Goal: Task Accomplishment & Management: Use online tool/utility

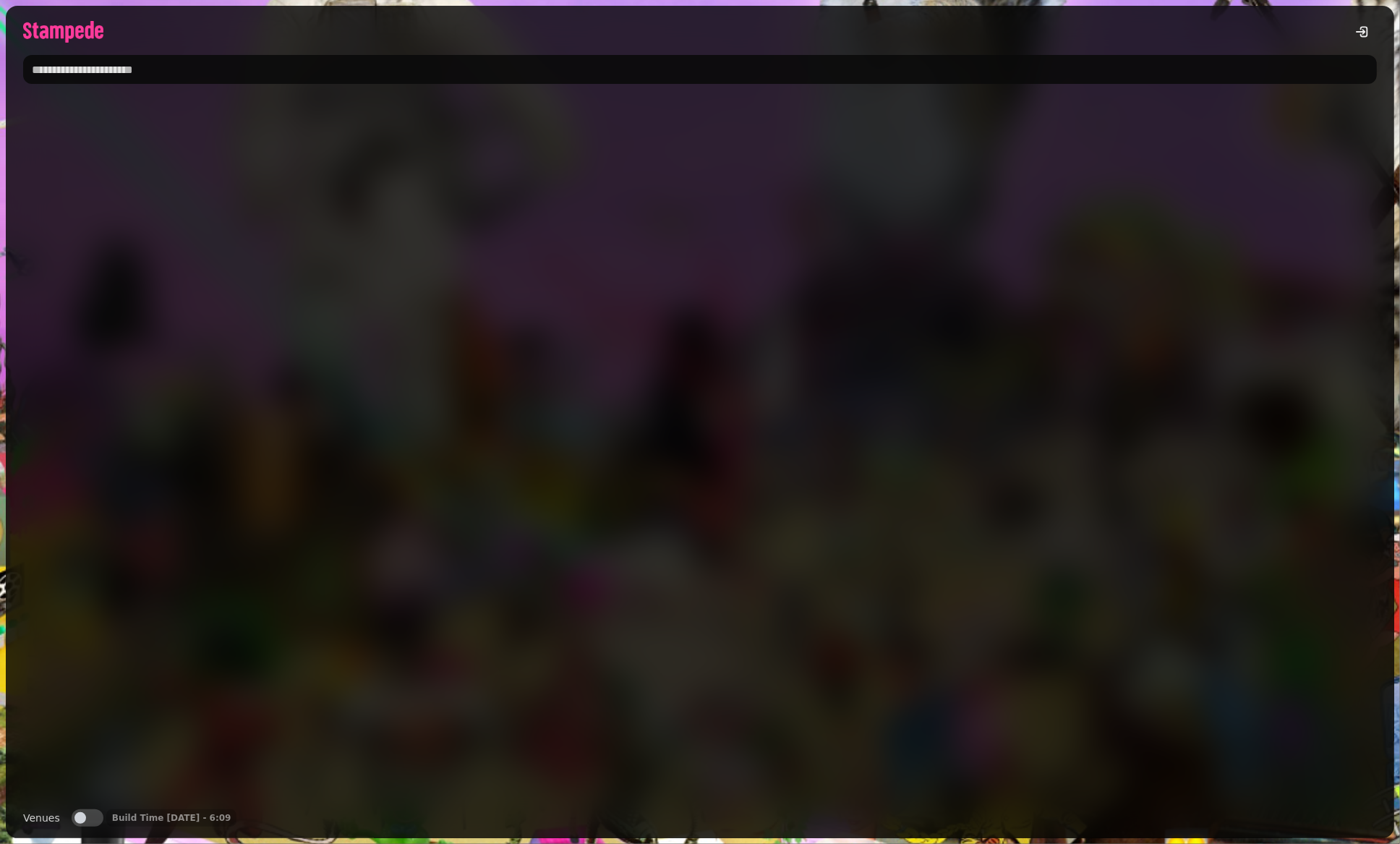
click at [304, 66] on input "text" at bounding box center [699, 69] width 1354 height 29
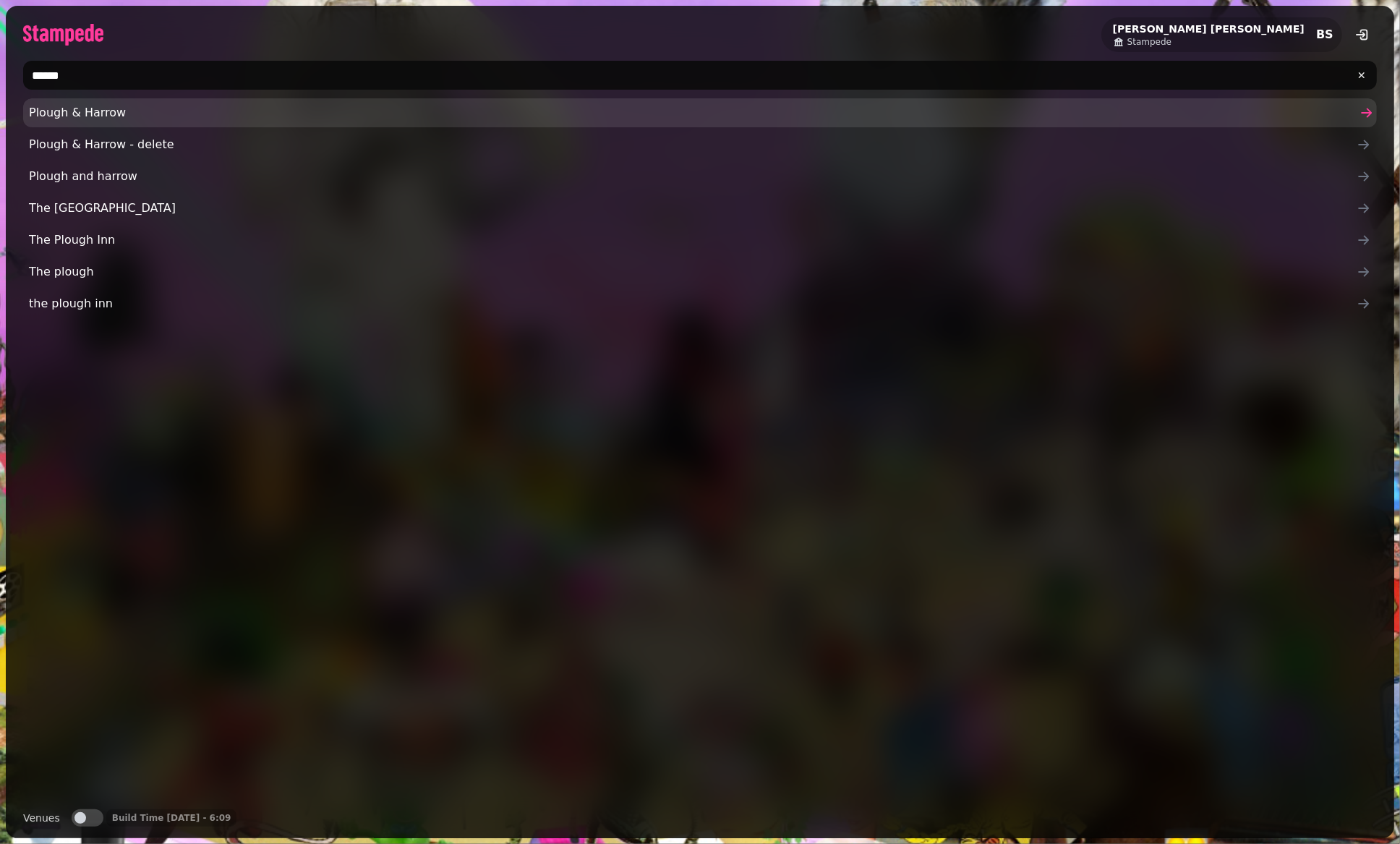
type input "******"
click at [159, 120] on span "Plough & Harrow" at bounding box center [692, 113] width 1328 height 18
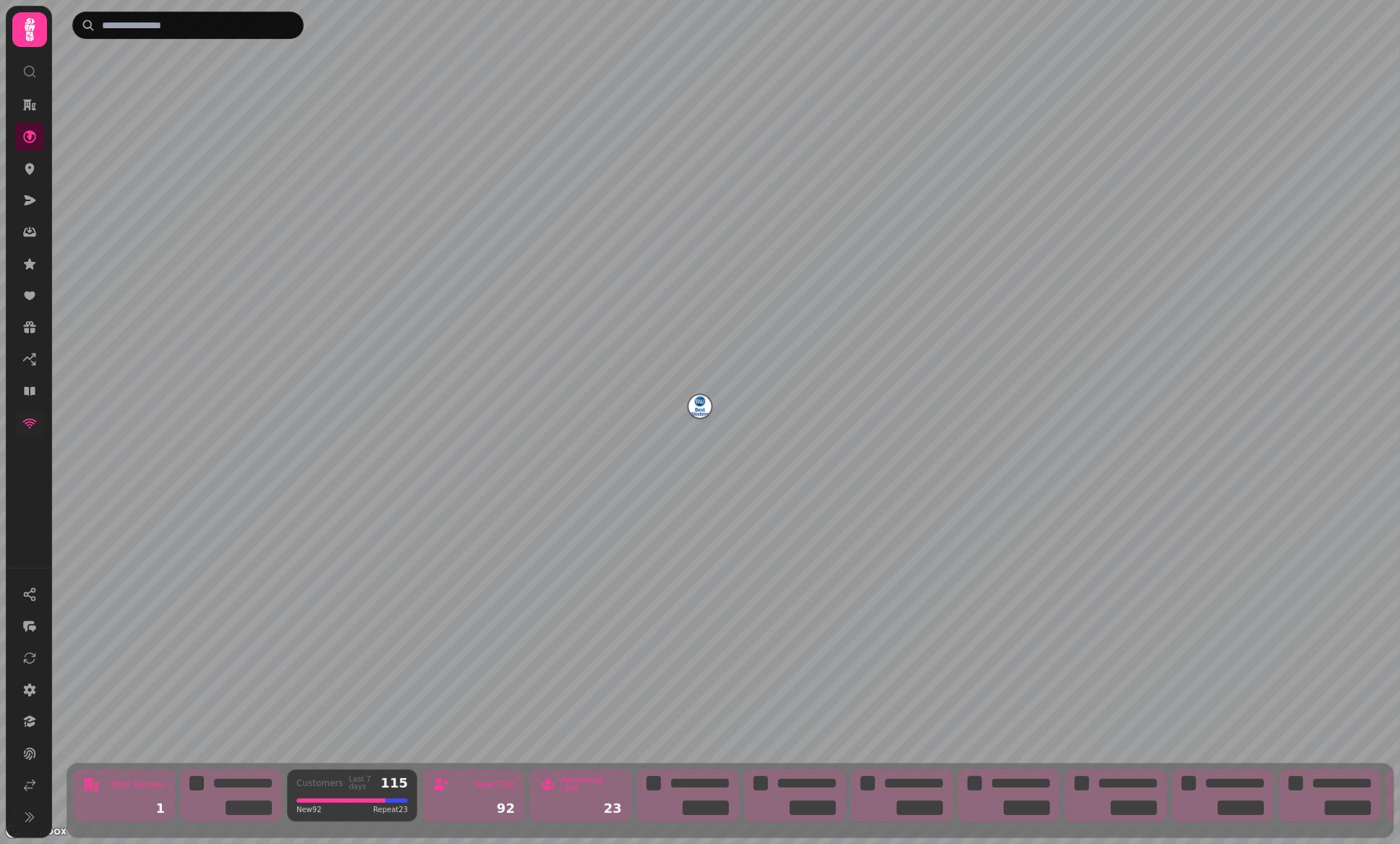
click at [26, 429] on icon at bounding box center [29, 423] width 14 height 14
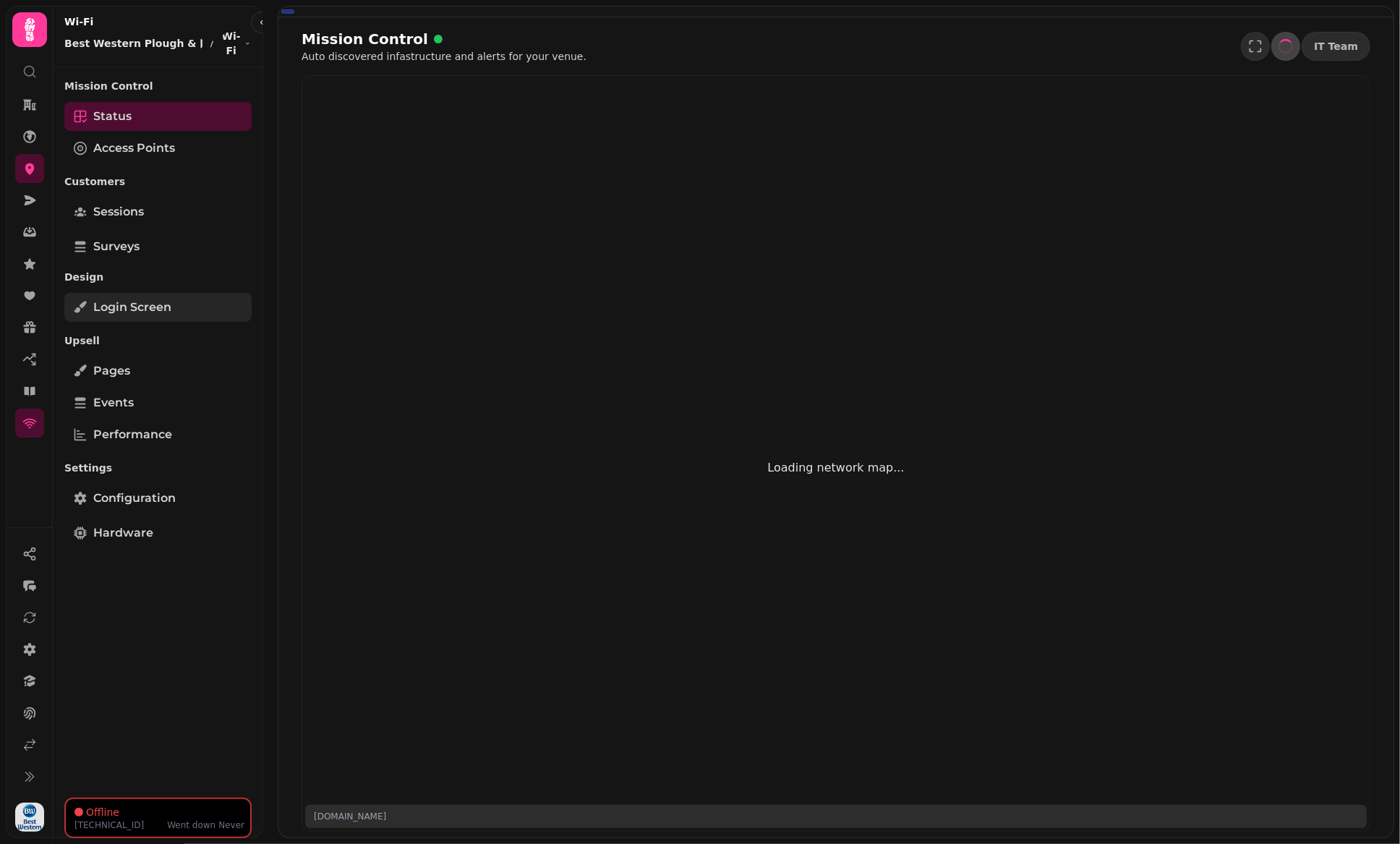
click at [139, 305] on span "Login screen" at bounding box center [132, 307] width 78 height 18
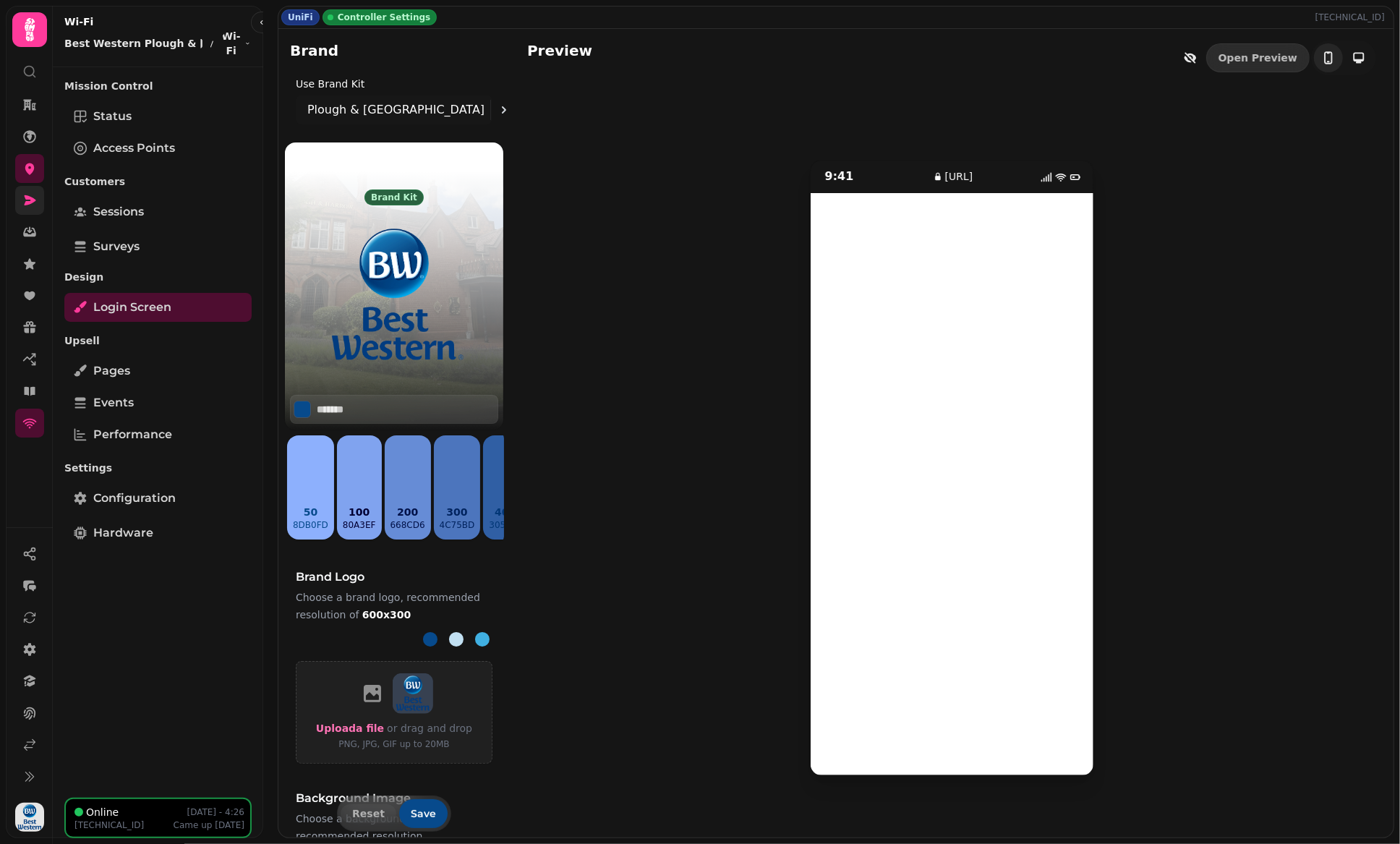
click at [36, 204] on icon at bounding box center [29, 200] width 14 height 14
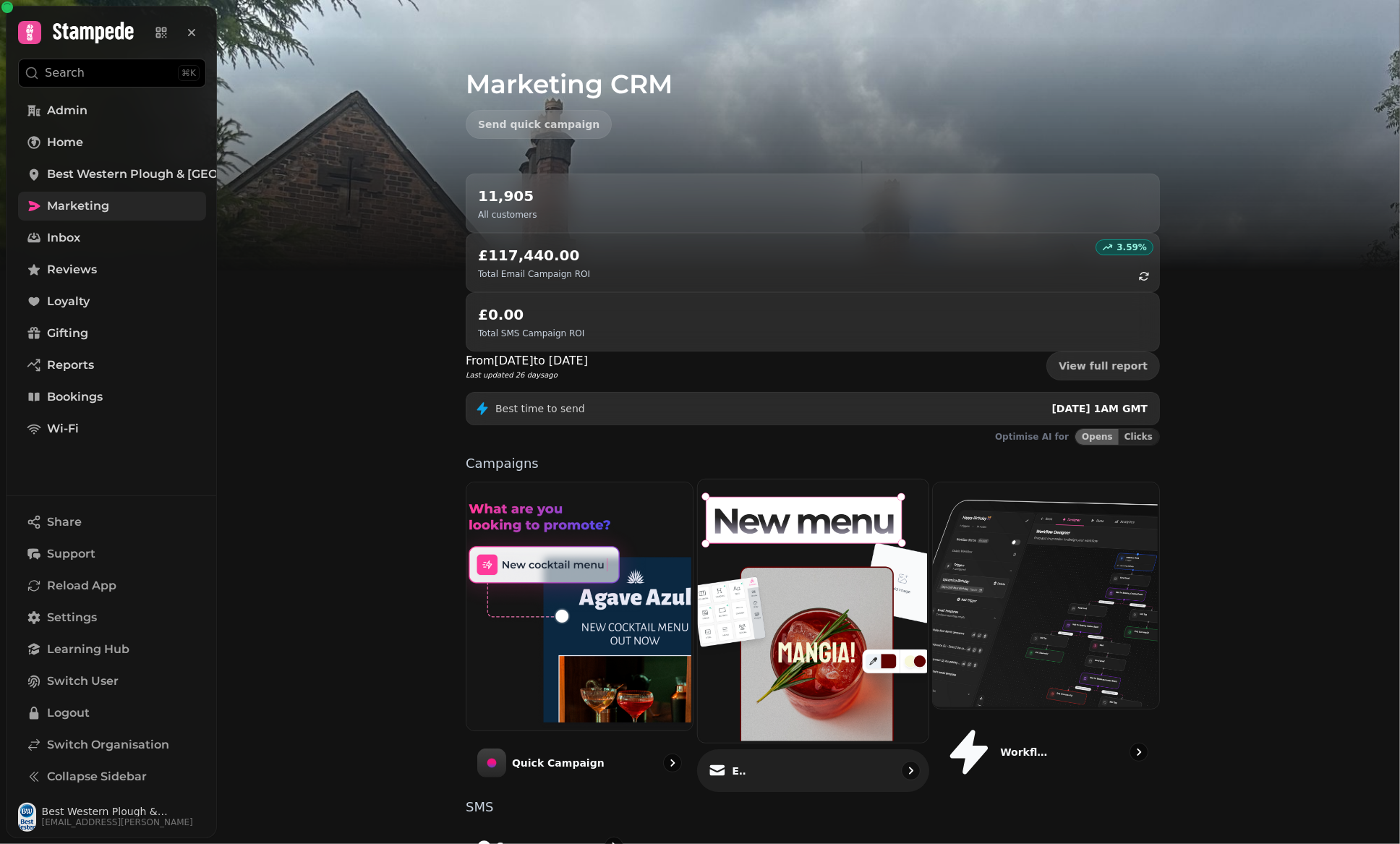
click at [841, 509] on img at bounding box center [810, 610] width 231 height 264
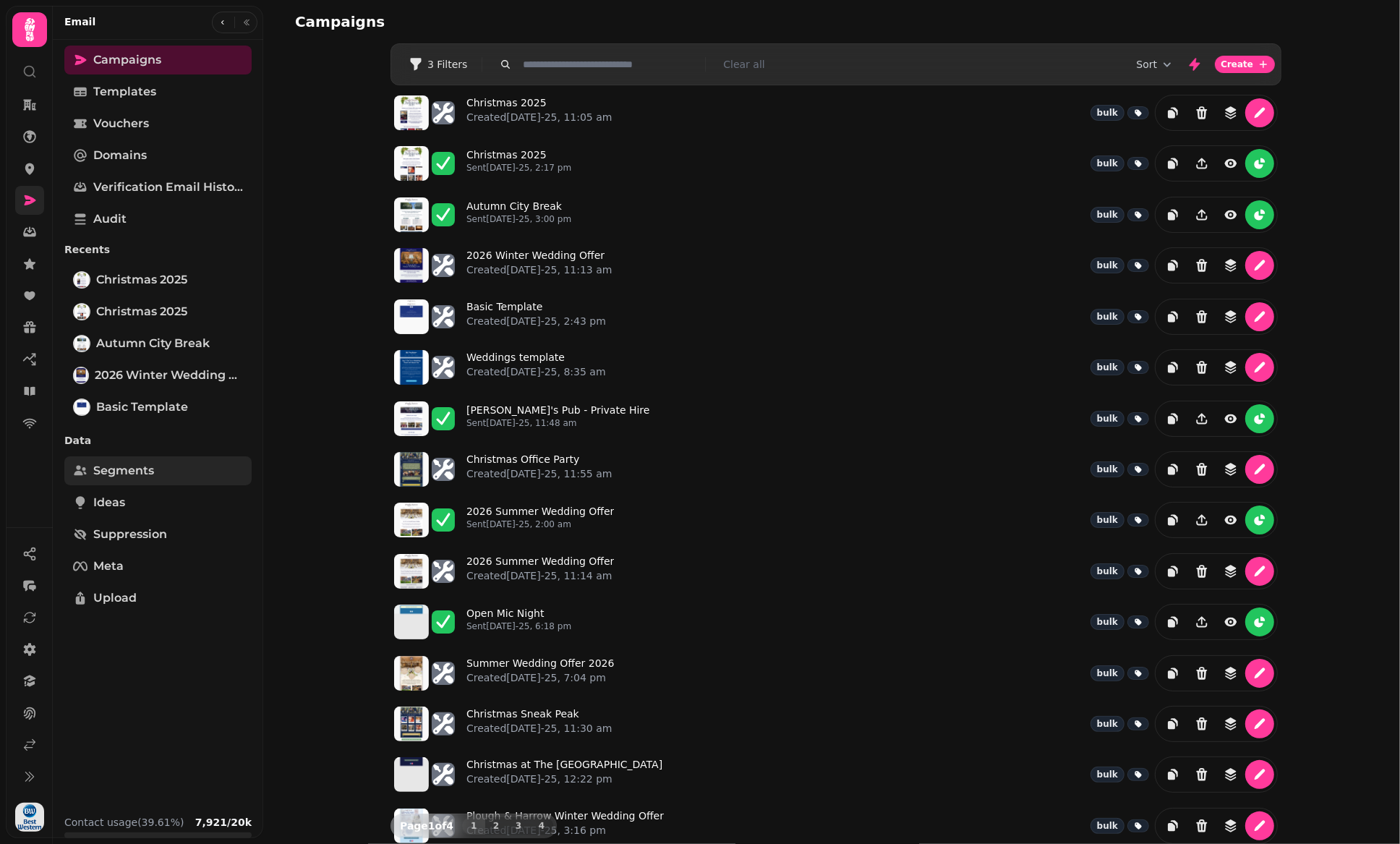
click at [151, 465] on span "Segments" at bounding box center [123, 471] width 61 height 18
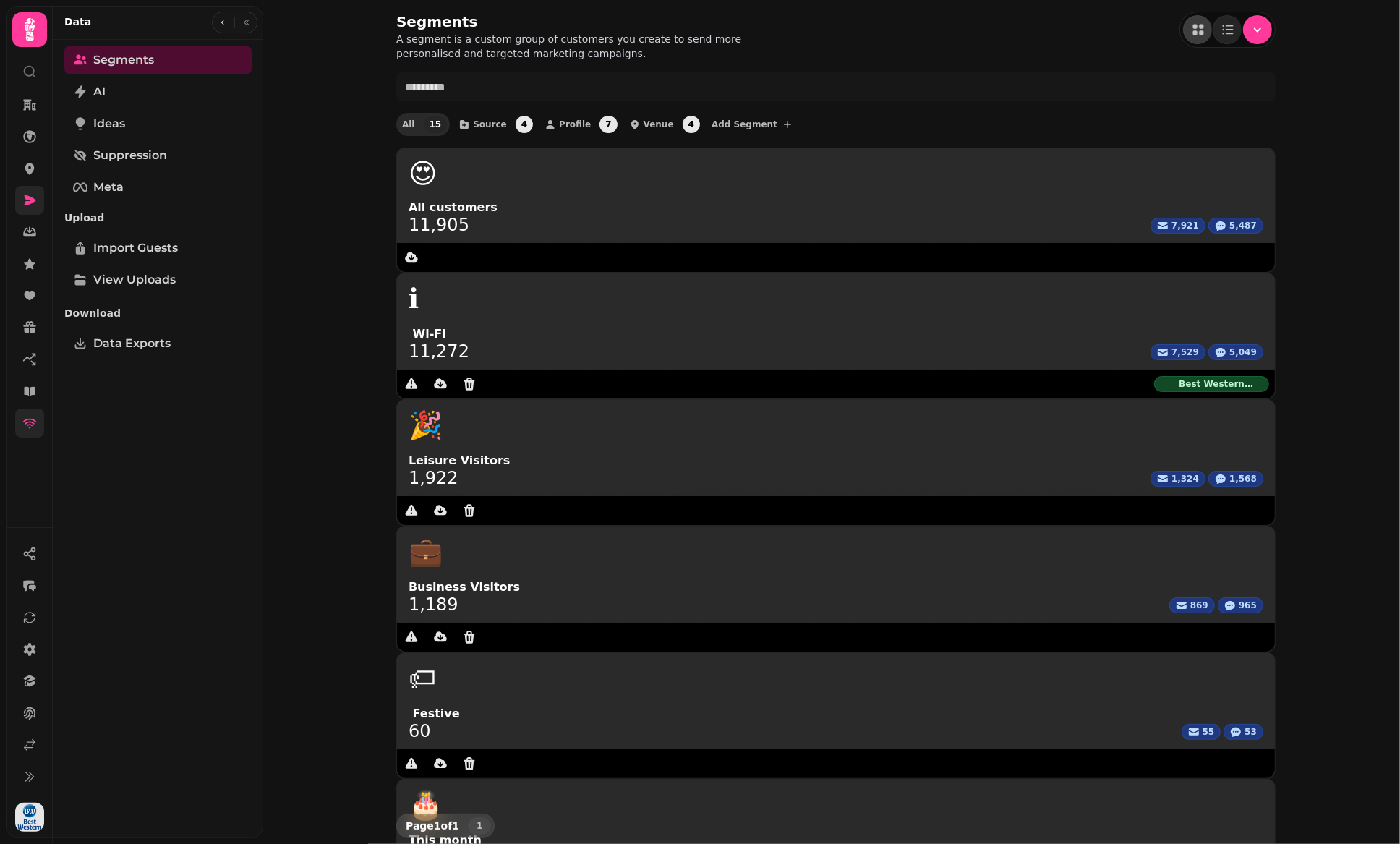
click at [40, 423] on link at bounding box center [30, 423] width 29 height 29
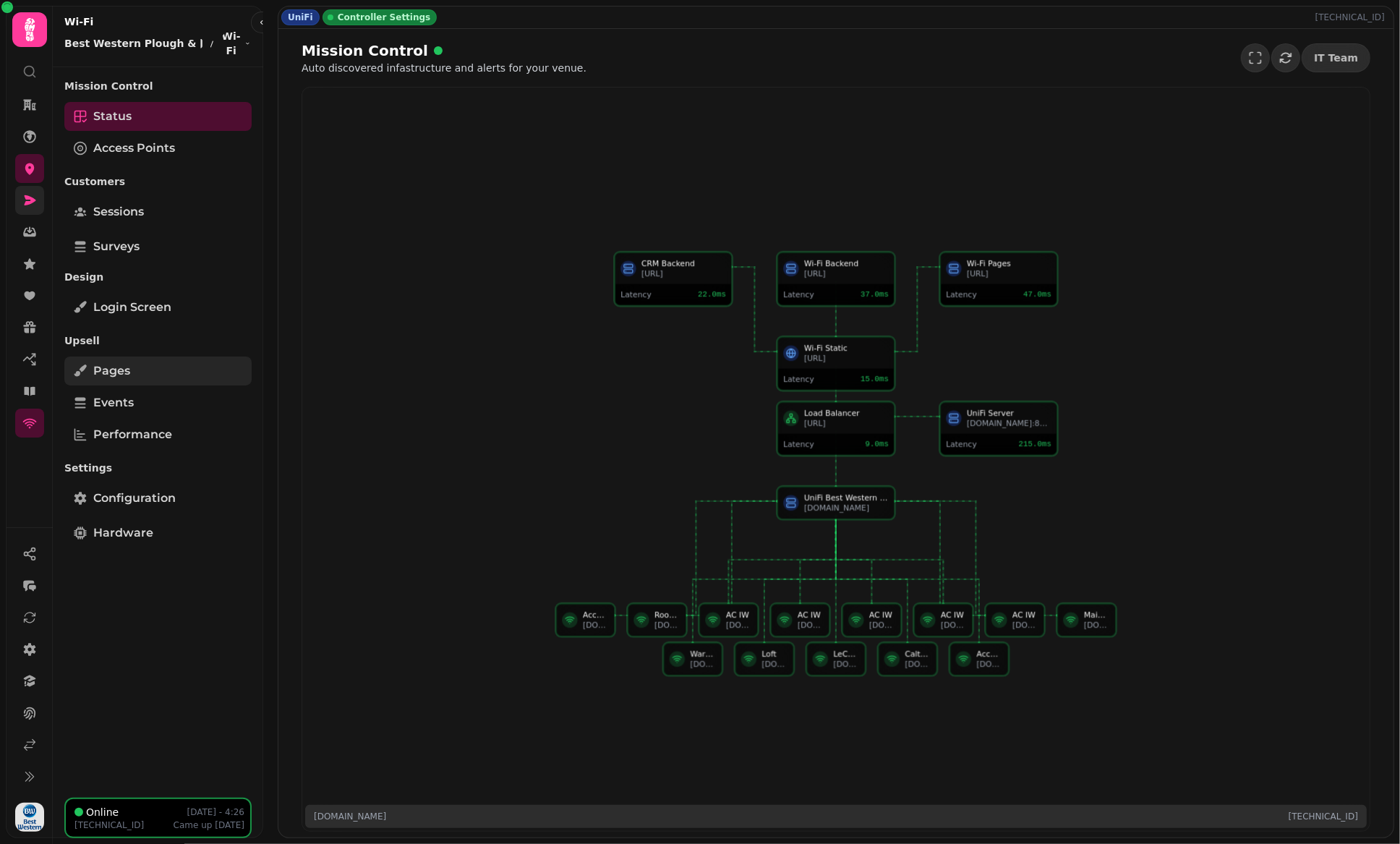
click at [152, 377] on link "Pages" at bounding box center [158, 371] width 187 height 29
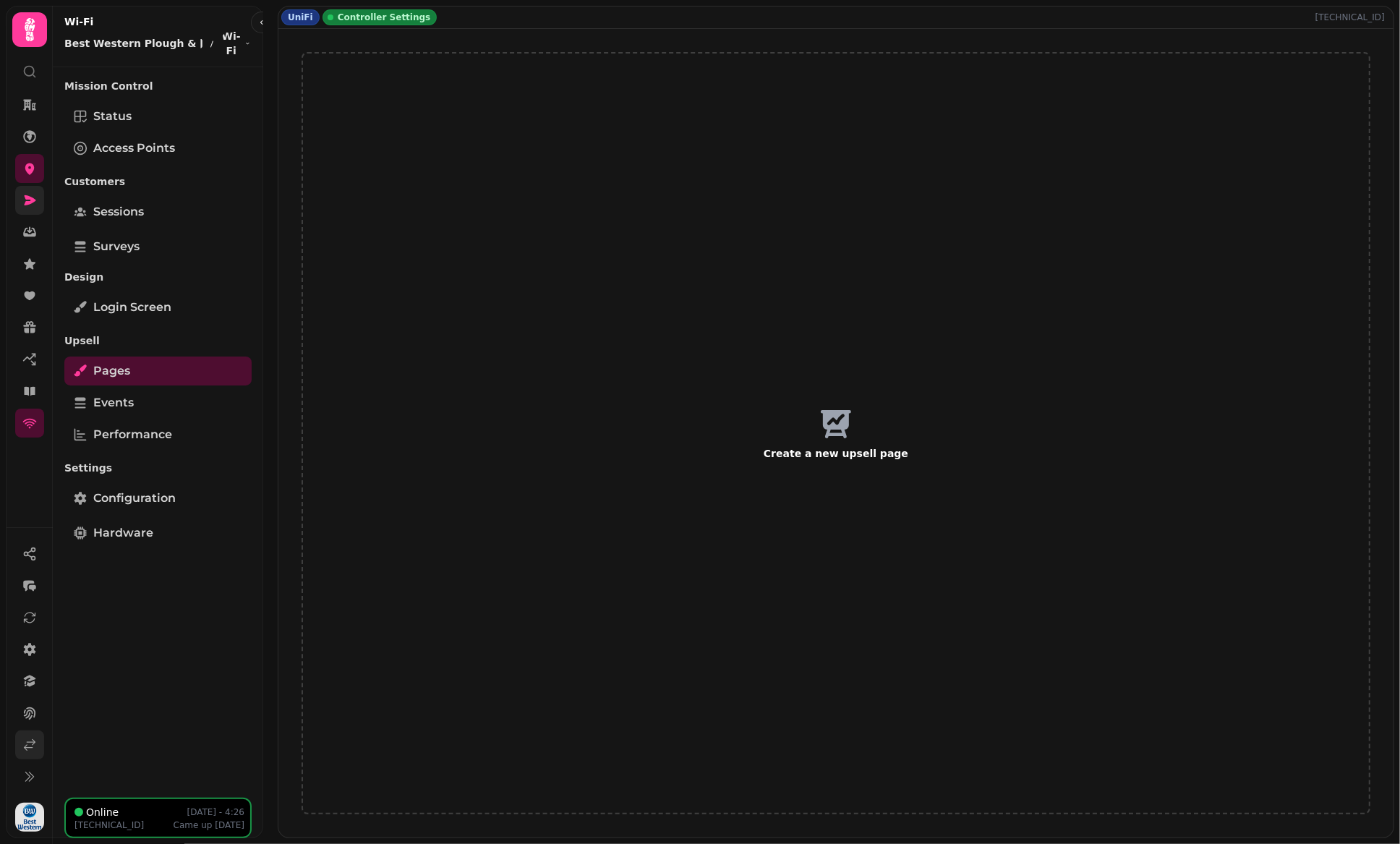
click at [32, 745] on icon at bounding box center [30, 745] width 11 height 11
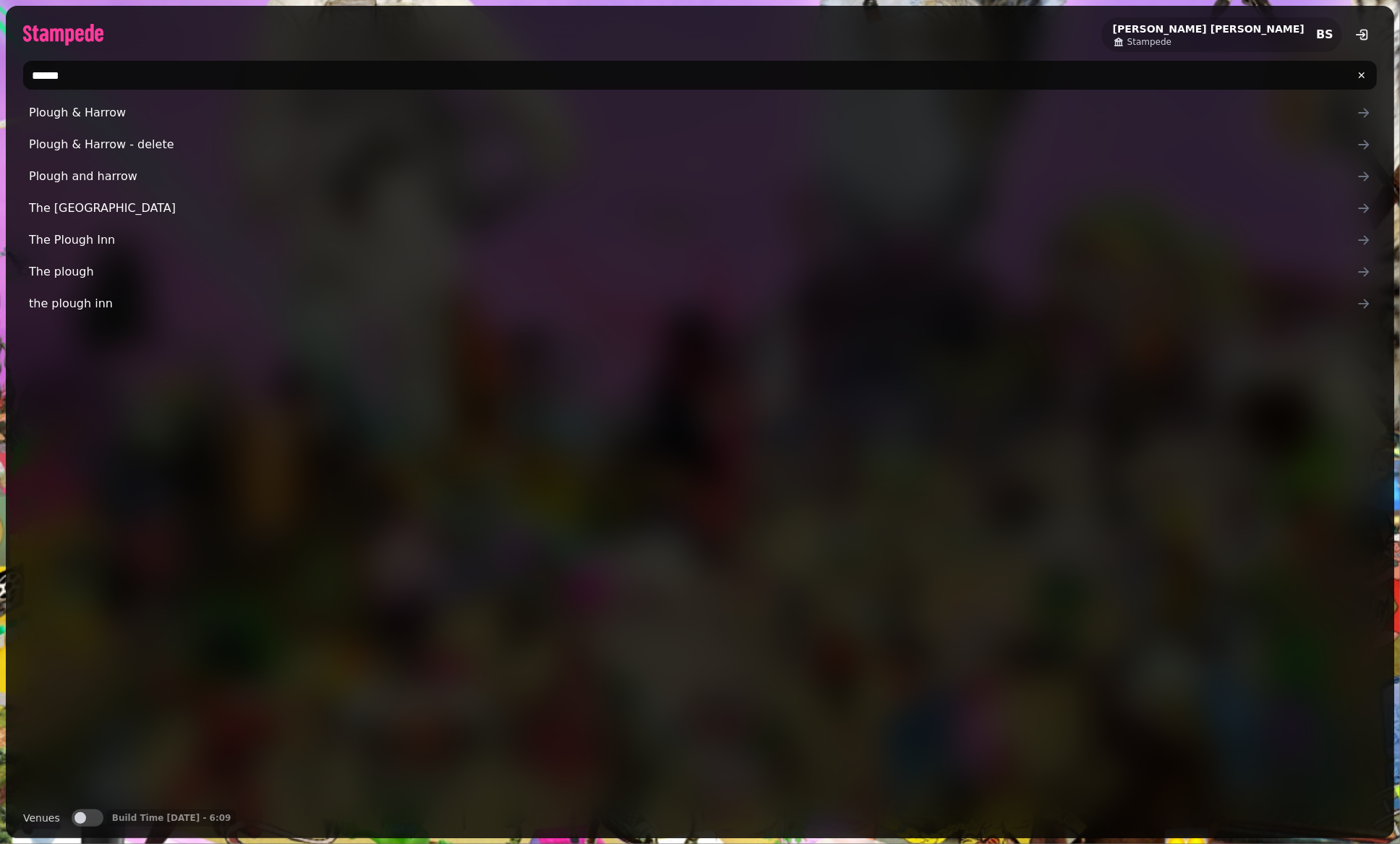
drag, startPoint x: 88, startPoint y: 78, endPoint x: 11, endPoint y: 72, distance: 77.2
click at [11, 72] on div "******" at bounding box center [700, 75] width 1389 height 40
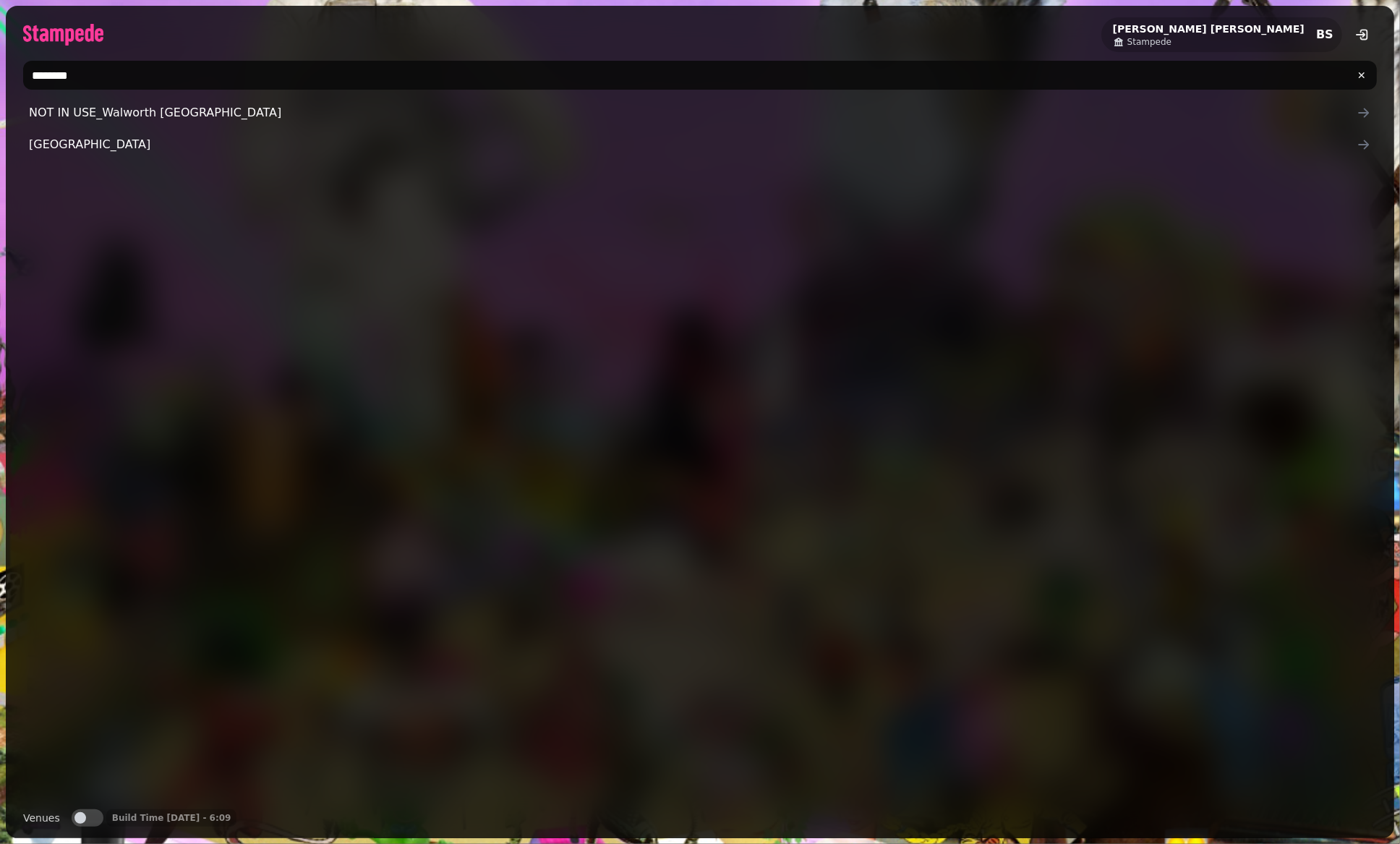
type input "********"
click at [122, 165] on div "NOT IN USE_Walworth [GEOGRAPHIC_DATA] [GEOGRAPHIC_DATA]" at bounding box center [699, 448] width 1354 height 699
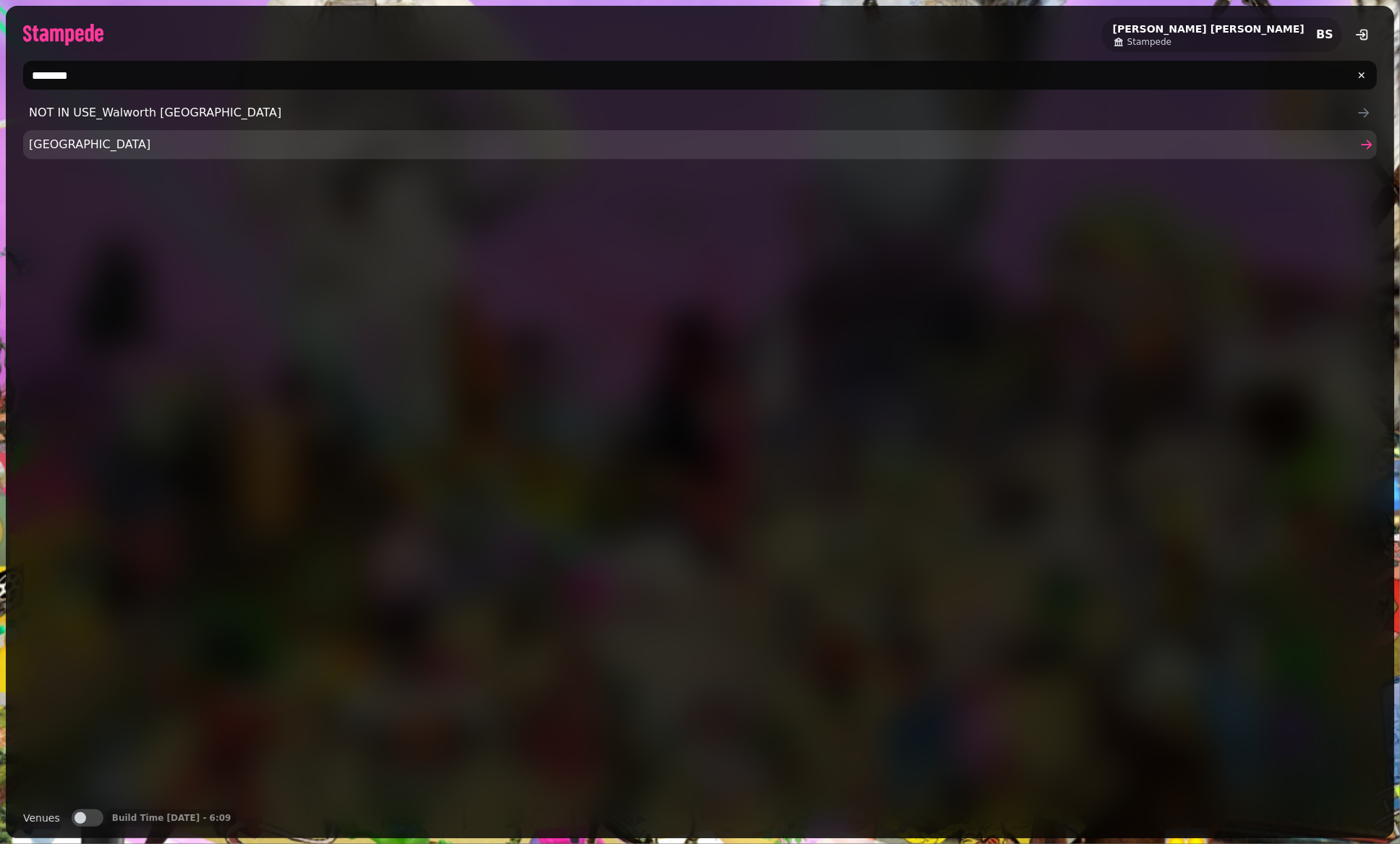
click at [120, 149] on span "[GEOGRAPHIC_DATA]" at bounding box center [692, 144] width 1328 height 18
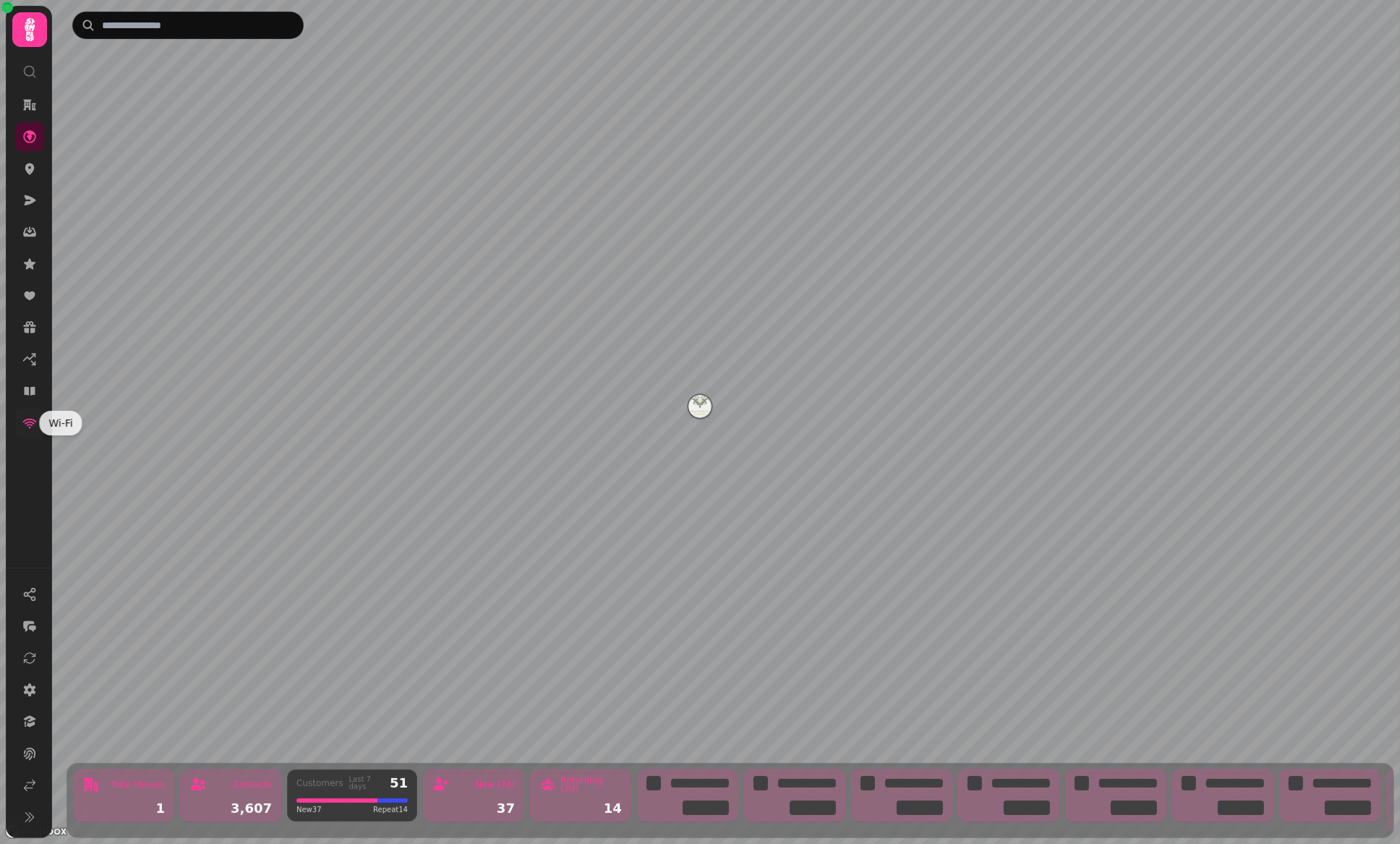
click at [28, 426] on icon at bounding box center [29, 423] width 14 height 14
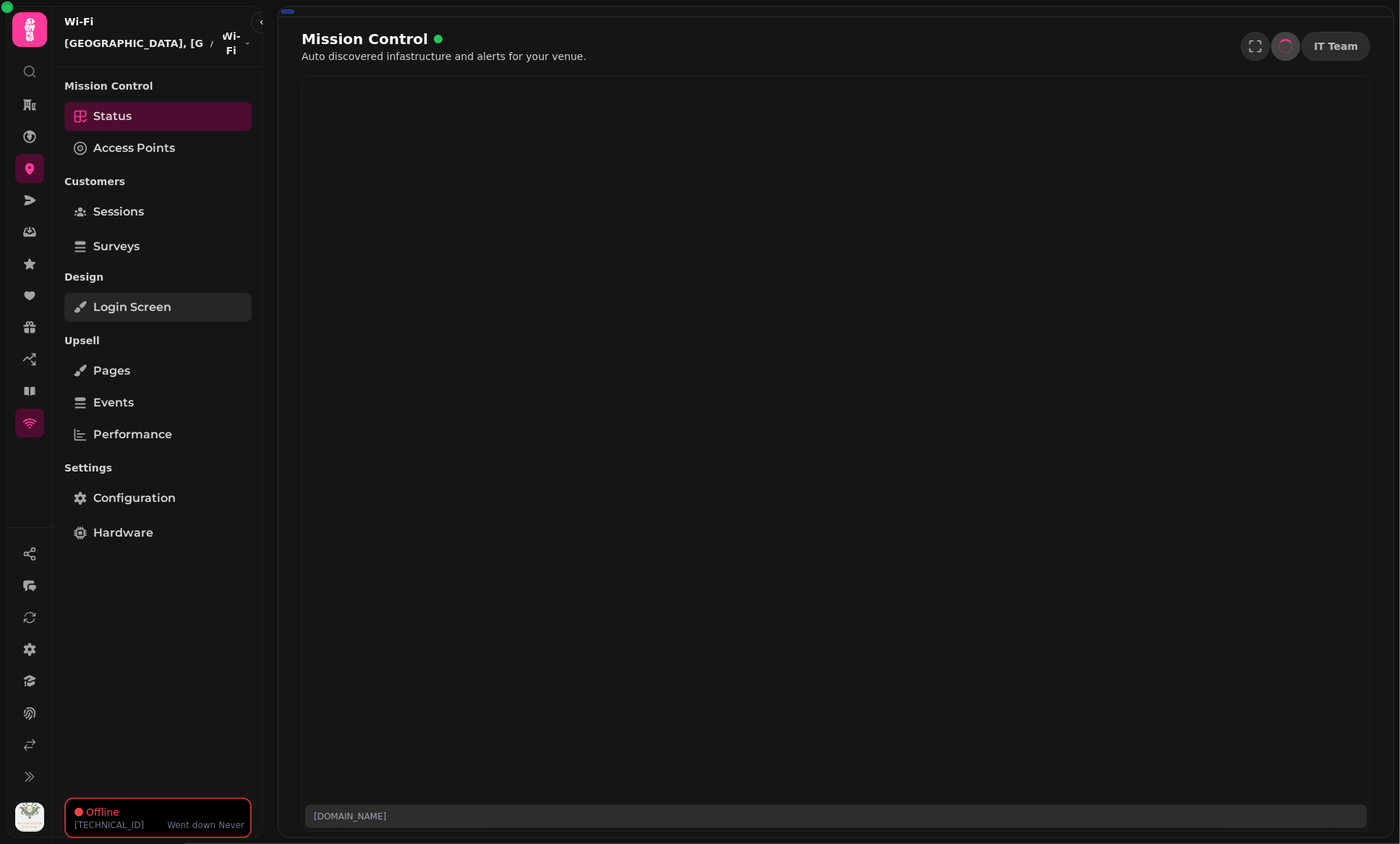
click at [136, 302] on span "Login screen" at bounding box center [132, 307] width 78 height 18
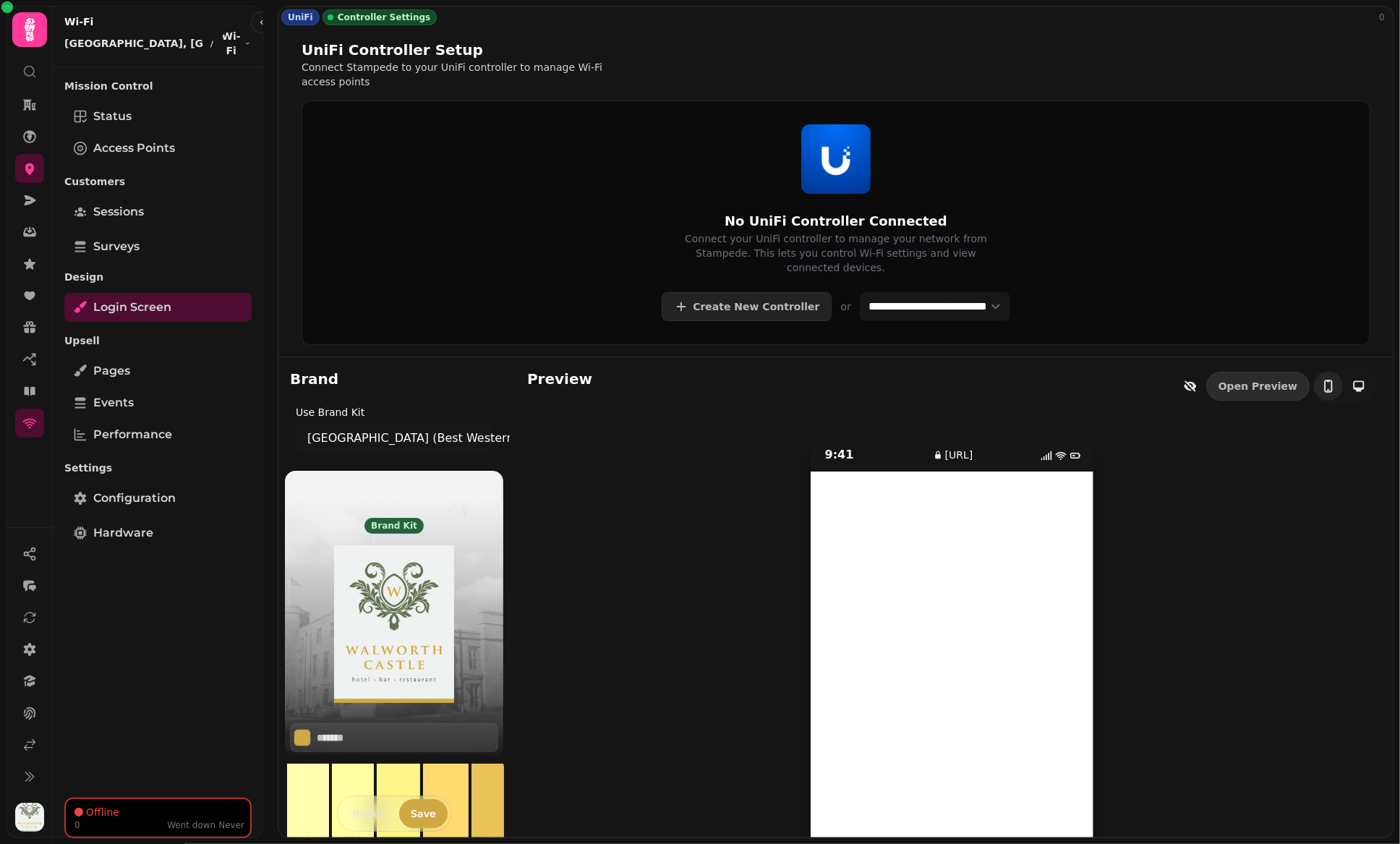
scroll to position [69, 0]
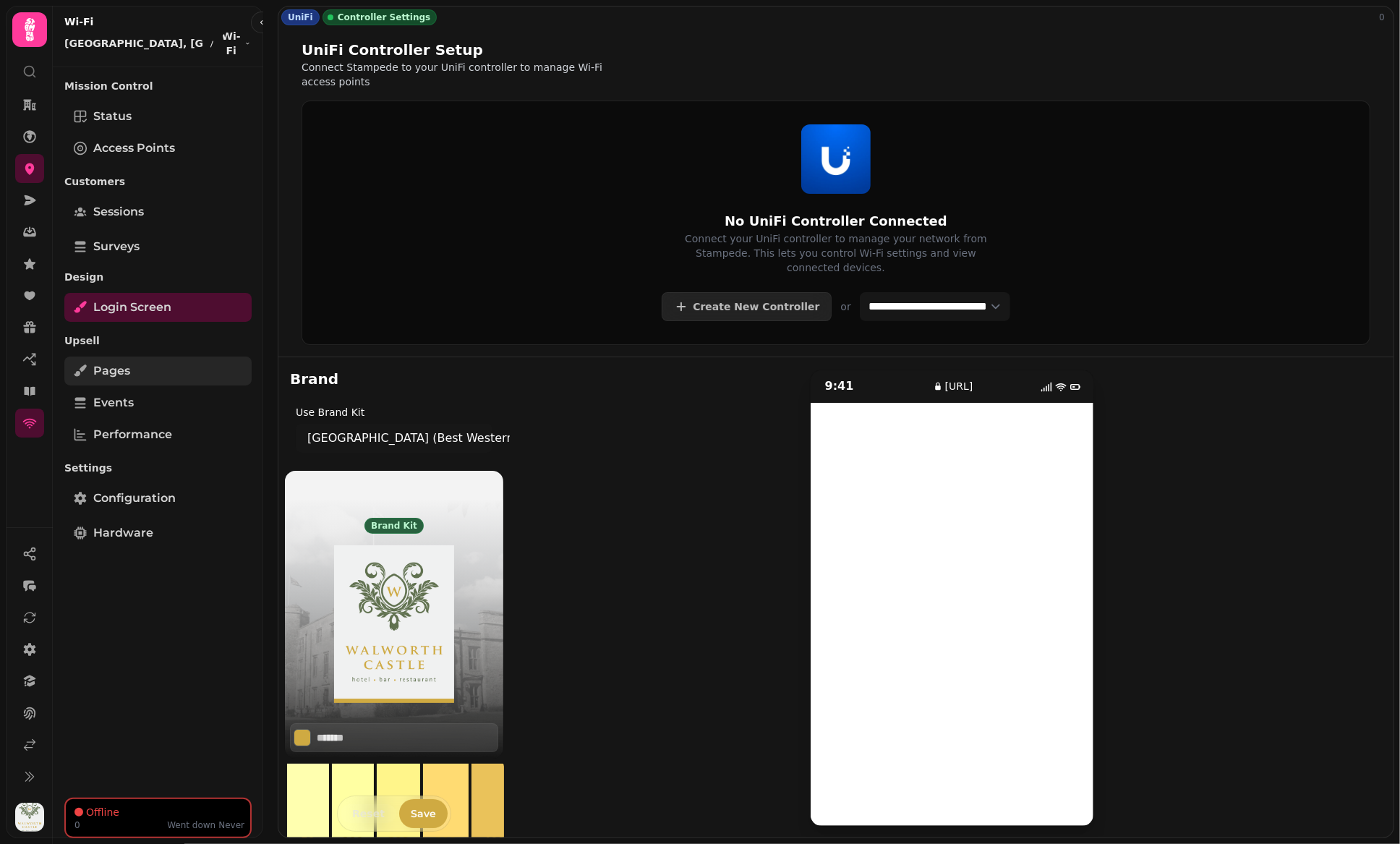
click at [161, 369] on link "Pages" at bounding box center [158, 371] width 187 height 29
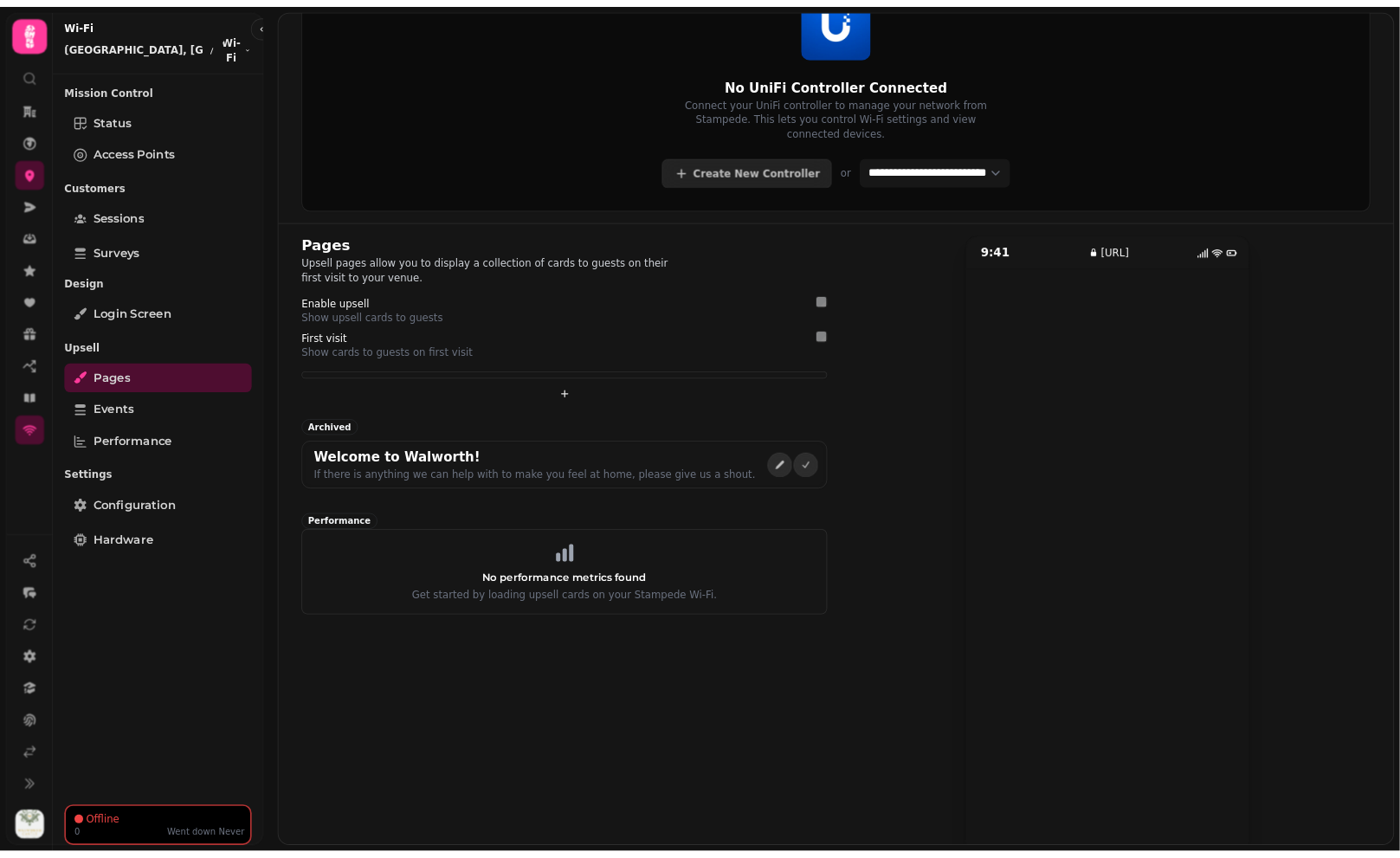
scroll to position [170, 0]
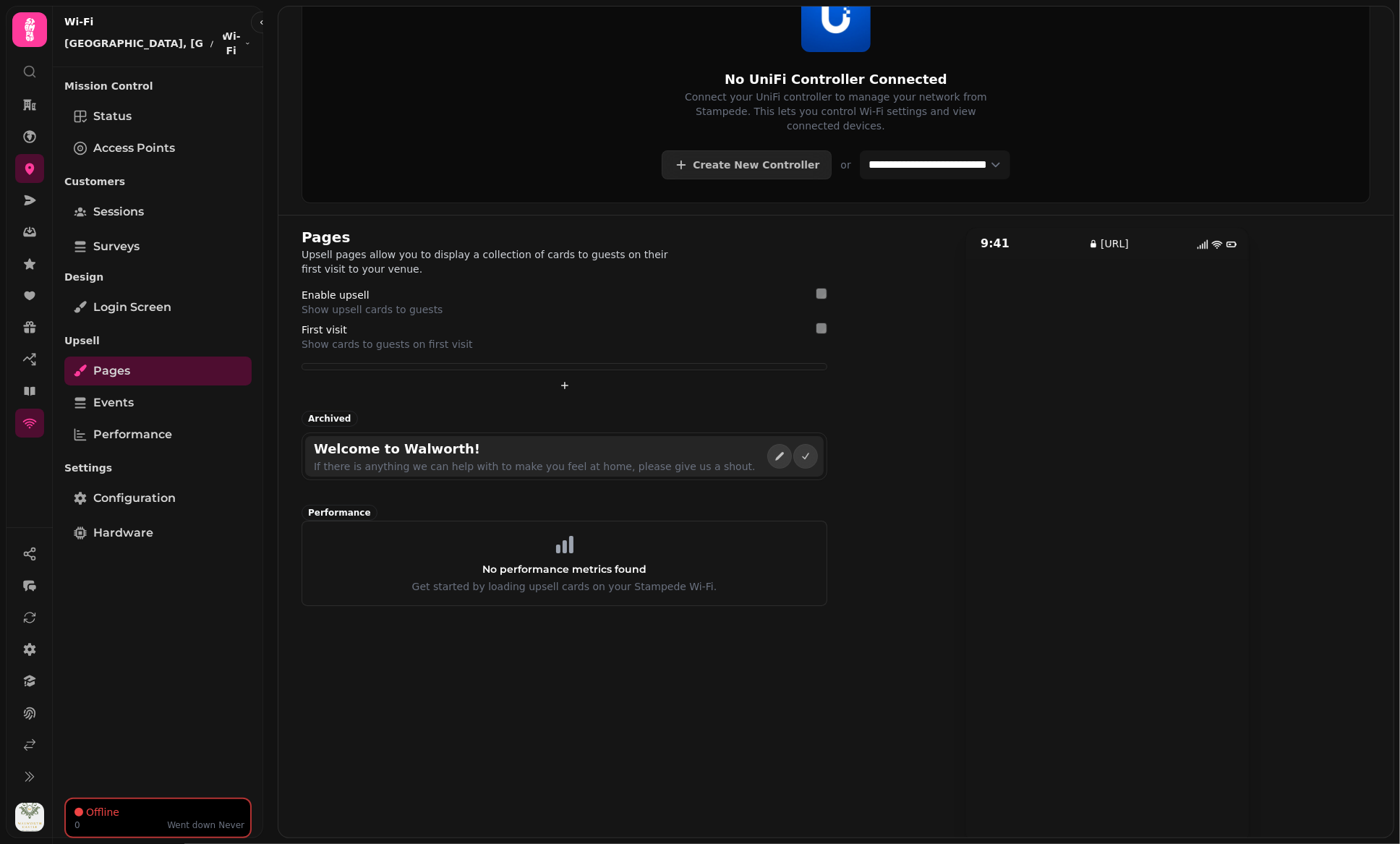
click at [564, 439] on h2 "Welcome to Walworth!" at bounding box center [452, 449] width 278 height 21
click at [775, 450] on icon "edit" at bounding box center [779, 456] width 11 height 11
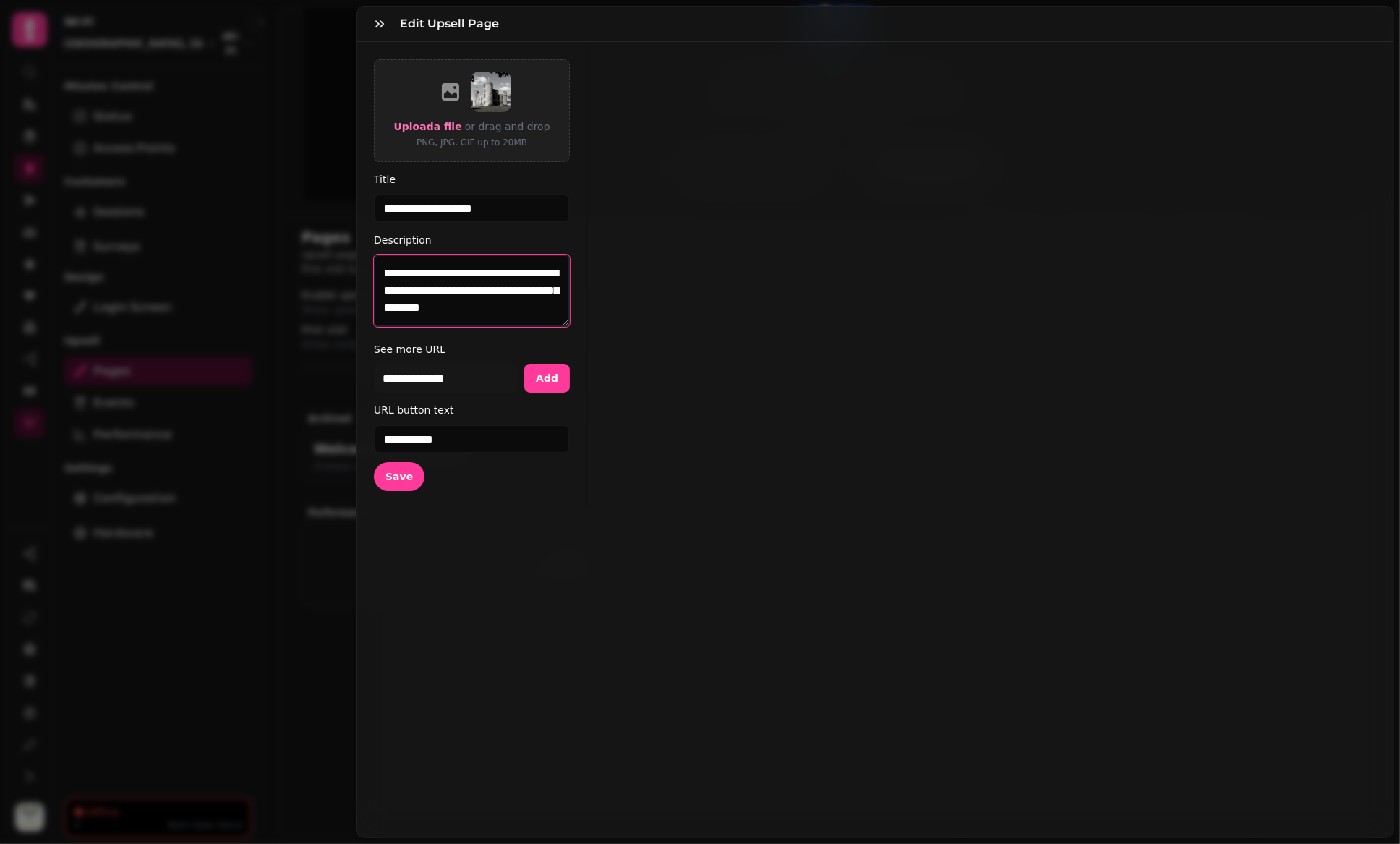
drag, startPoint x: 515, startPoint y: 312, endPoint x: 361, endPoint y: 283, distance: 156.7
click at [361, 283] on form "**********" at bounding box center [472, 275] width 232 height 466
click at [379, 22] on icon "button" at bounding box center [379, 24] width 8 height 7
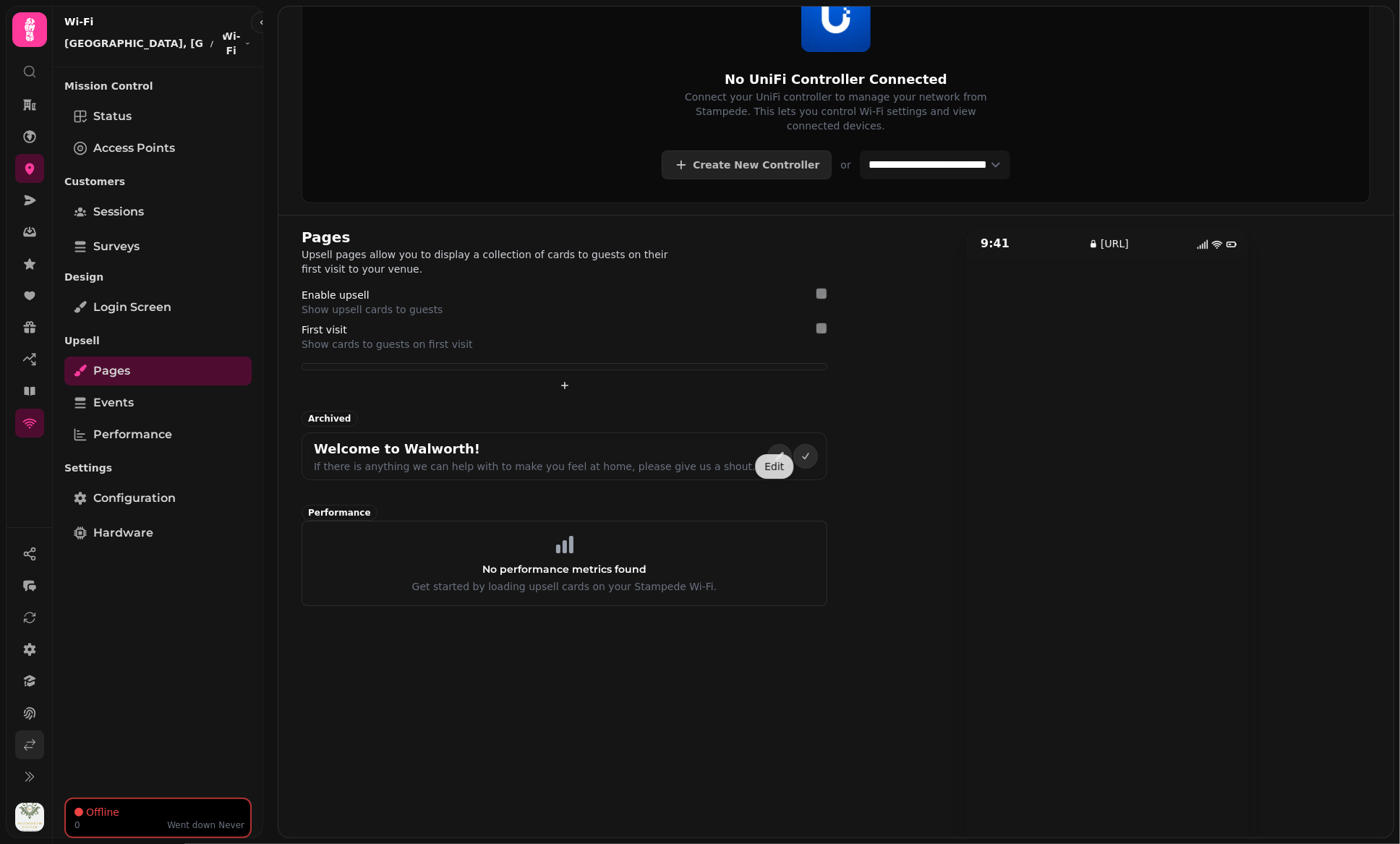
click at [27, 737] on link at bounding box center [30, 745] width 29 height 29
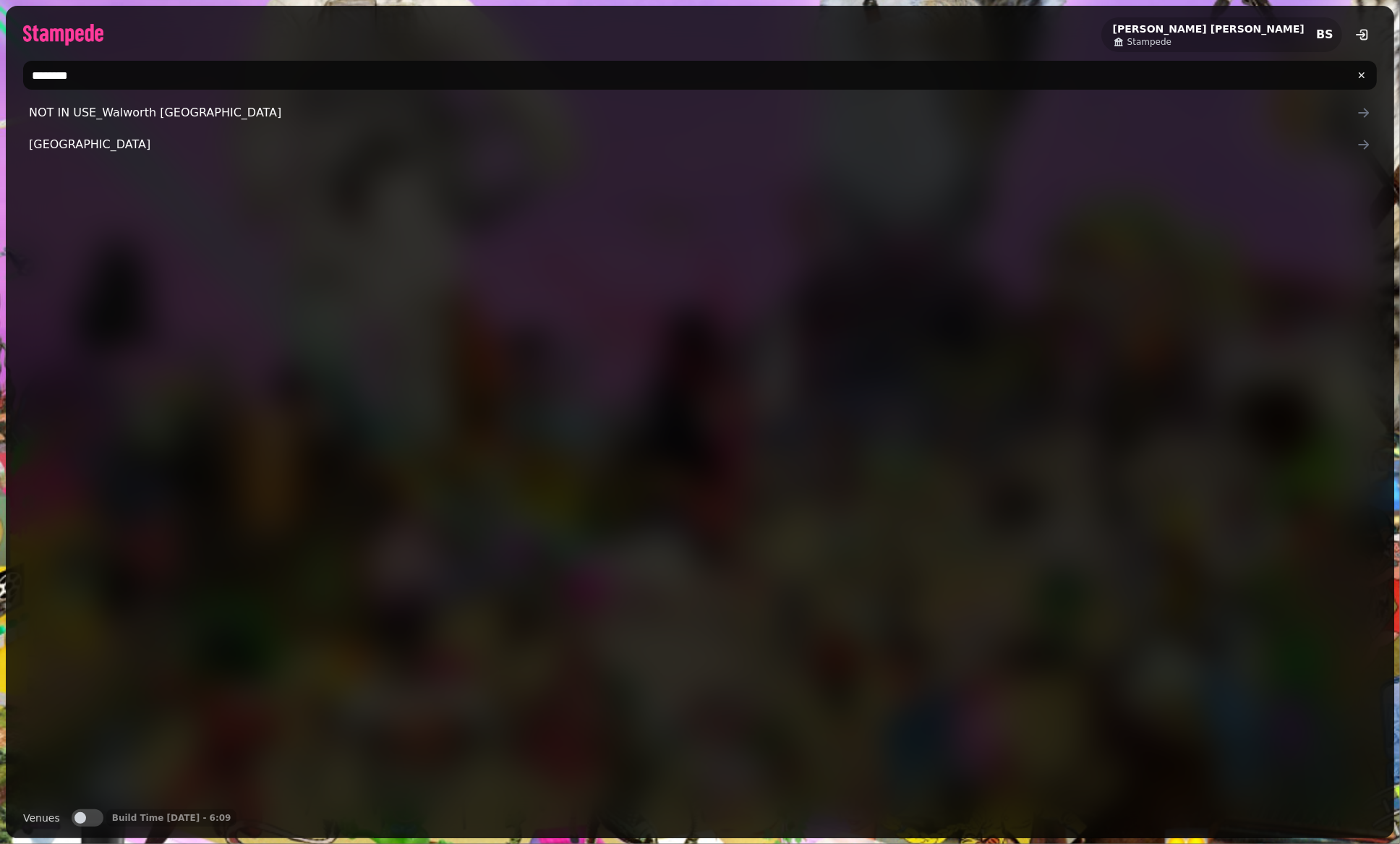
drag, startPoint x: 56, startPoint y: 76, endPoint x: 8, endPoint y: 73, distance: 48.1
click at [8, 73] on div "********" at bounding box center [700, 75] width 1389 height 40
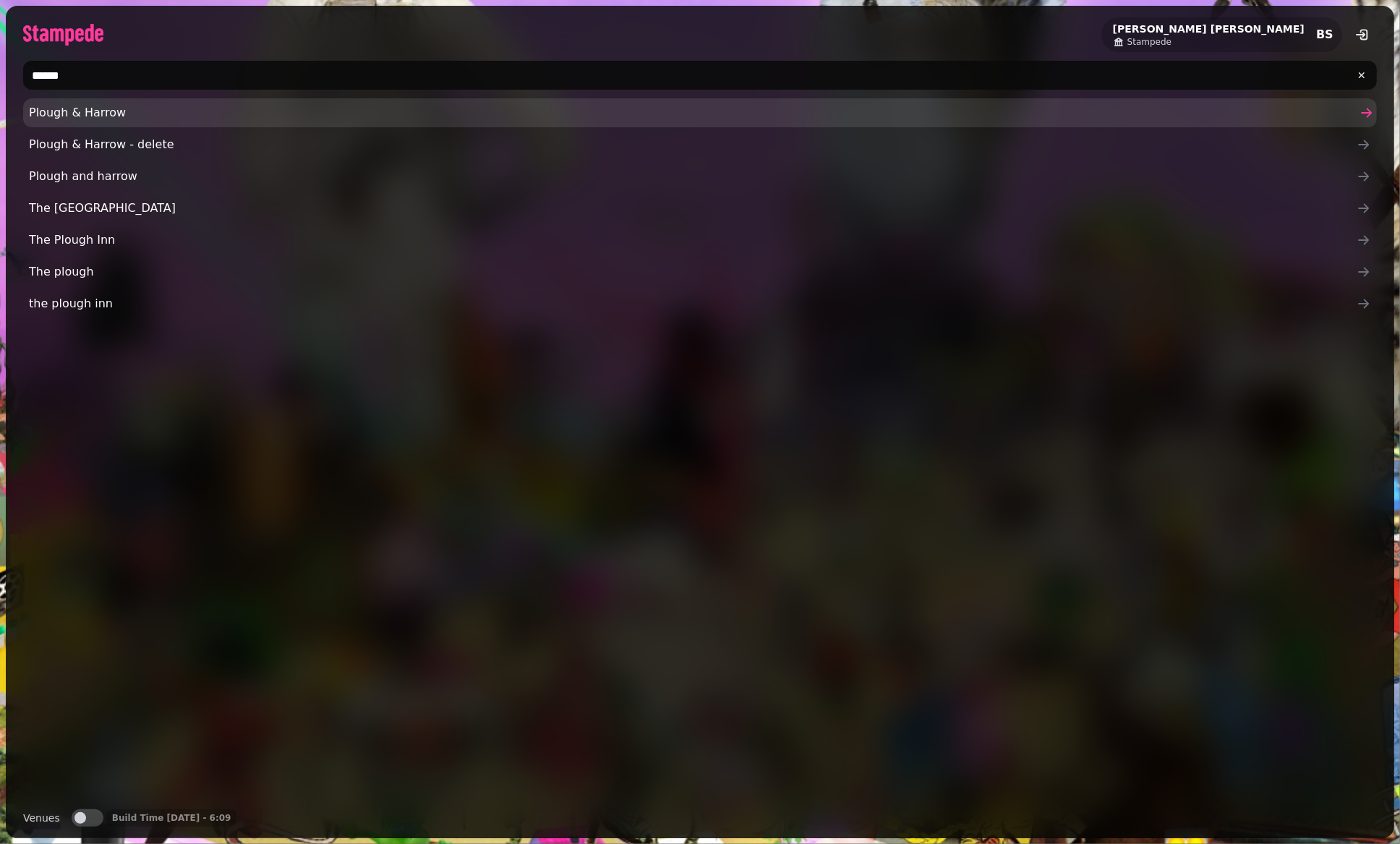
type input "******"
click at [73, 107] on span "Plough & Harrow" at bounding box center [692, 113] width 1328 height 18
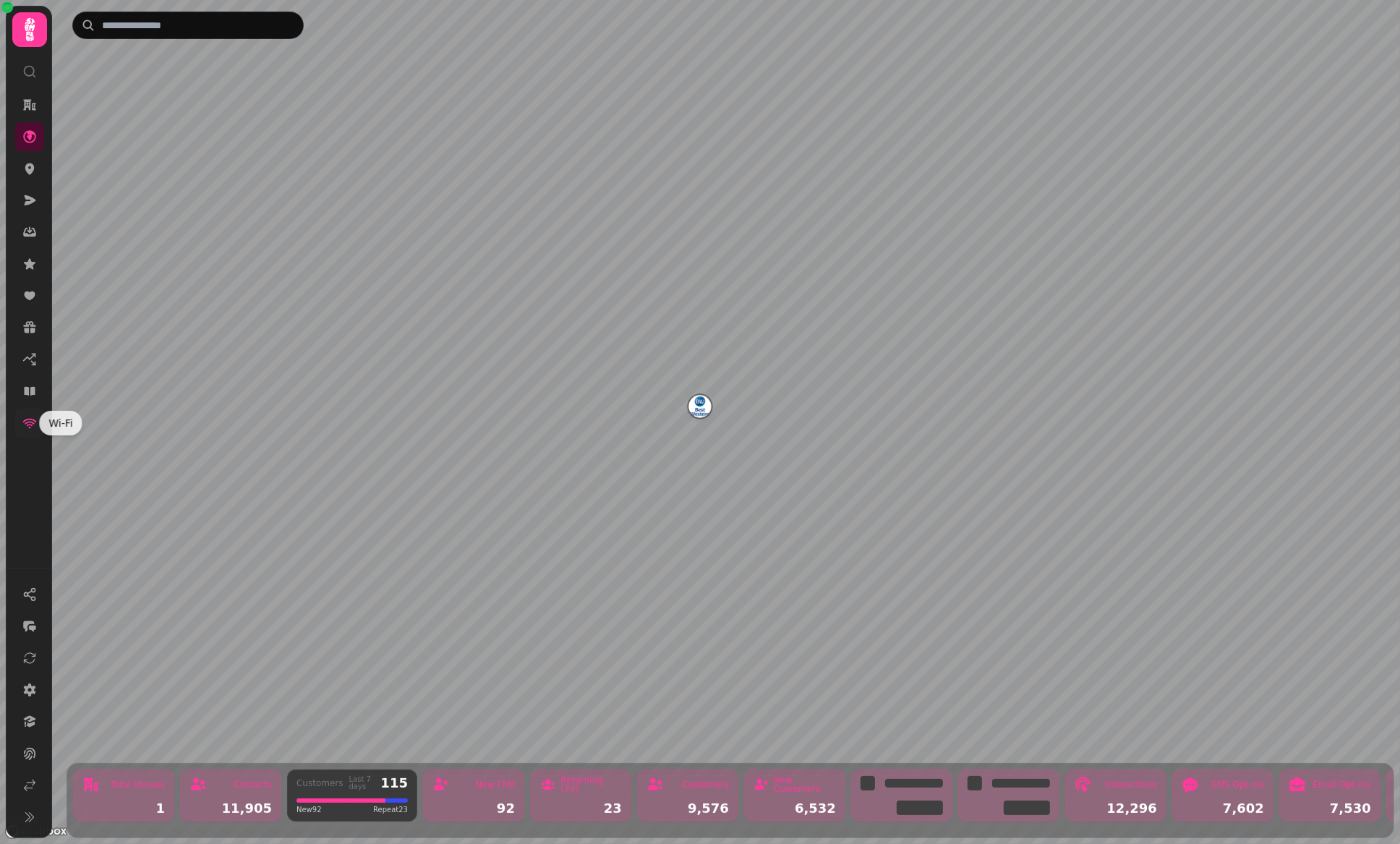
click at [36, 427] on icon at bounding box center [29, 423] width 14 height 14
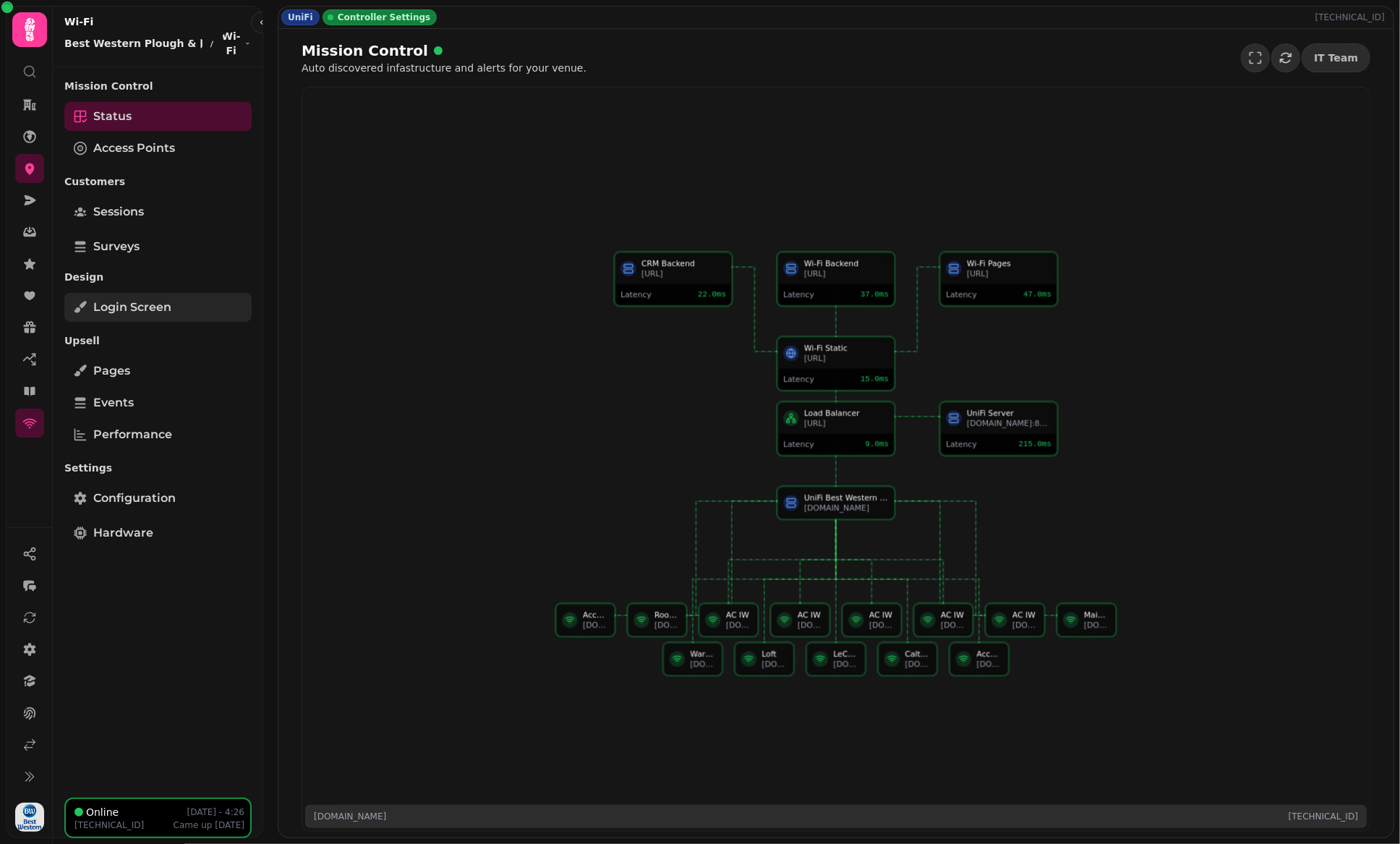
click at [169, 297] on link "Login screen" at bounding box center [158, 308] width 187 height 29
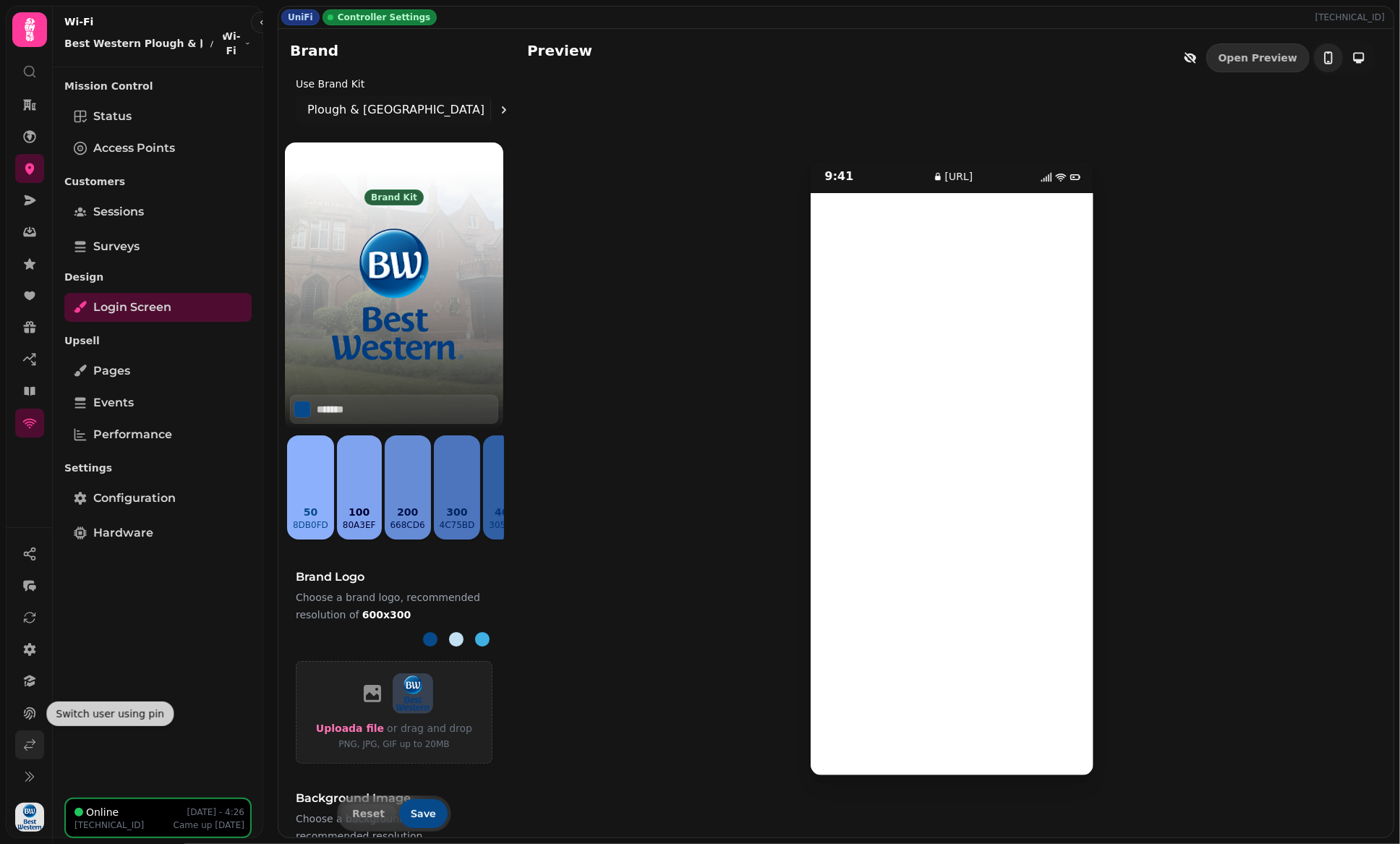
click at [36, 740] on icon at bounding box center [29, 744] width 14 height 14
